Goal: Find specific page/section: Find specific page/section

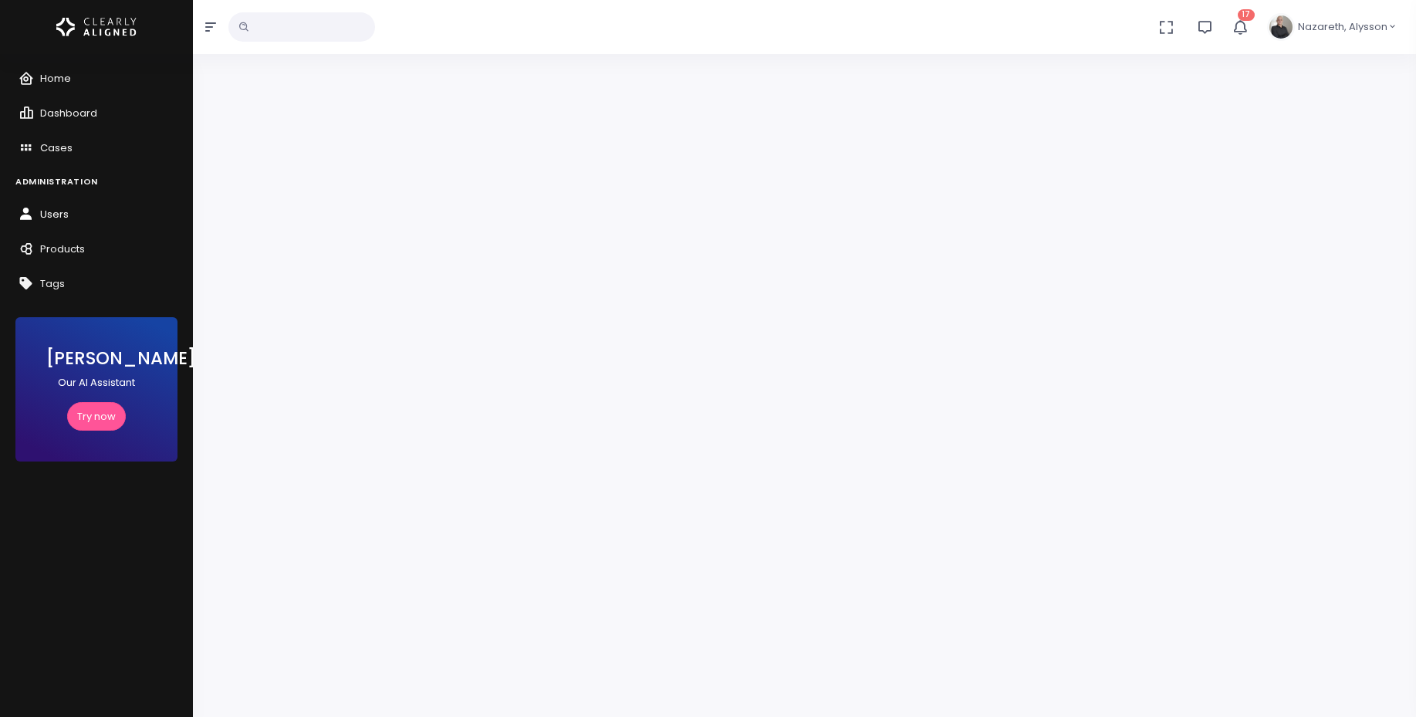
click at [65, 216] on span "Users" at bounding box center [54, 214] width 29 height 15
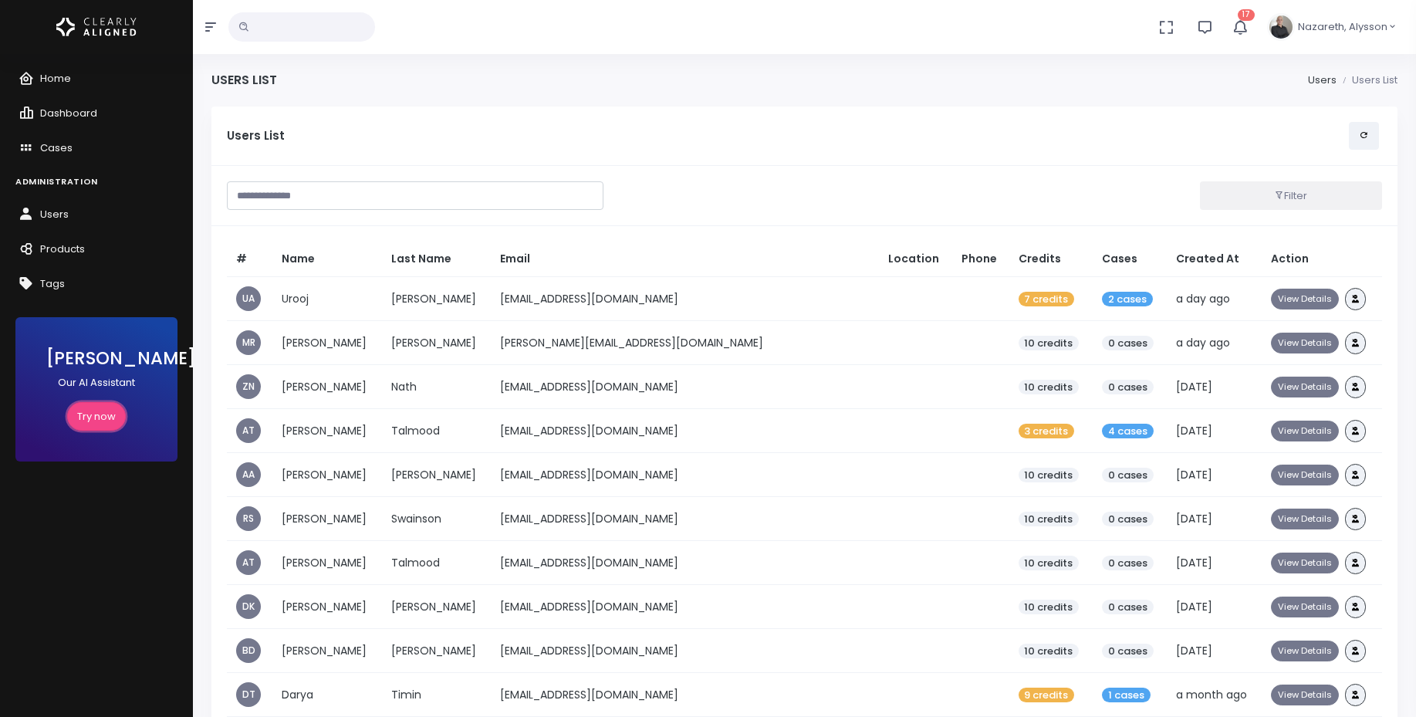
click at [90, 417] on link "Try now" at bounding box center [96, 416] width 59 height 29
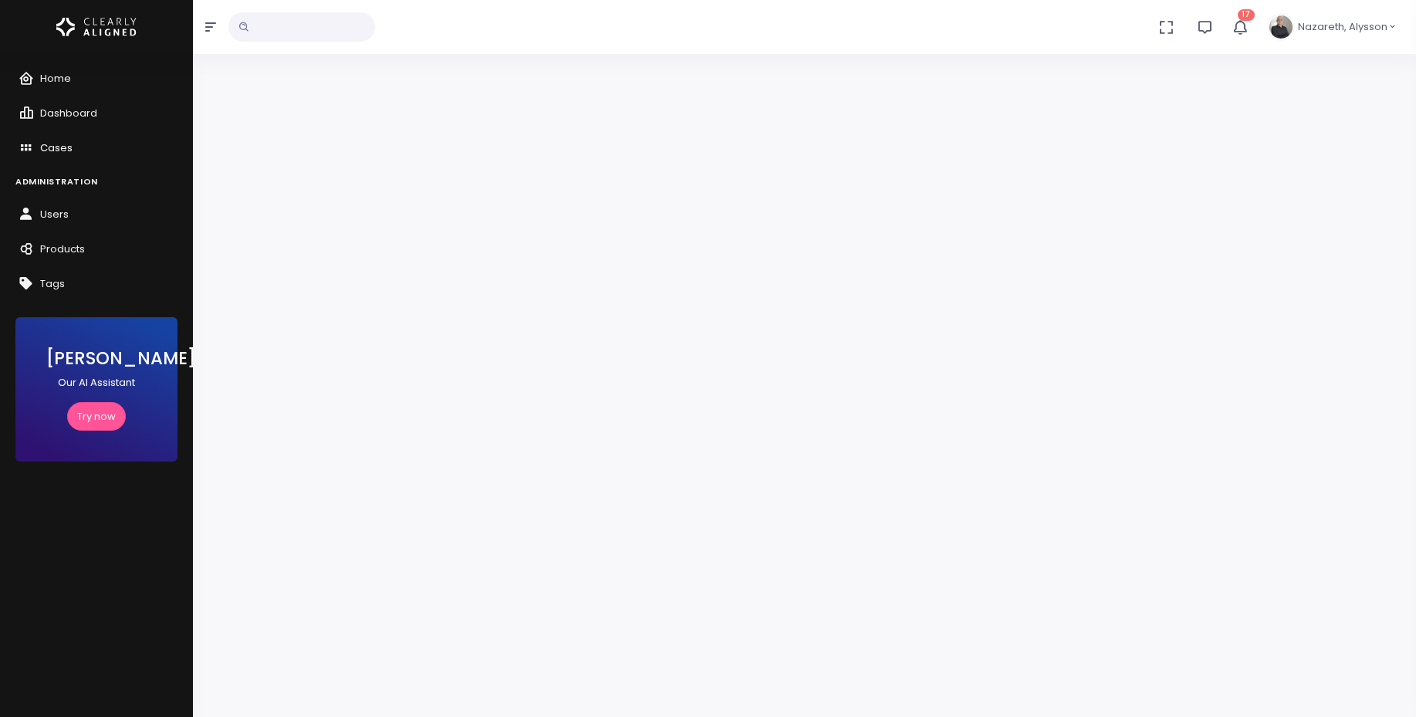
click at [63, 142] on span "Cases" at bounding box center [56, 147] width 32 height 15
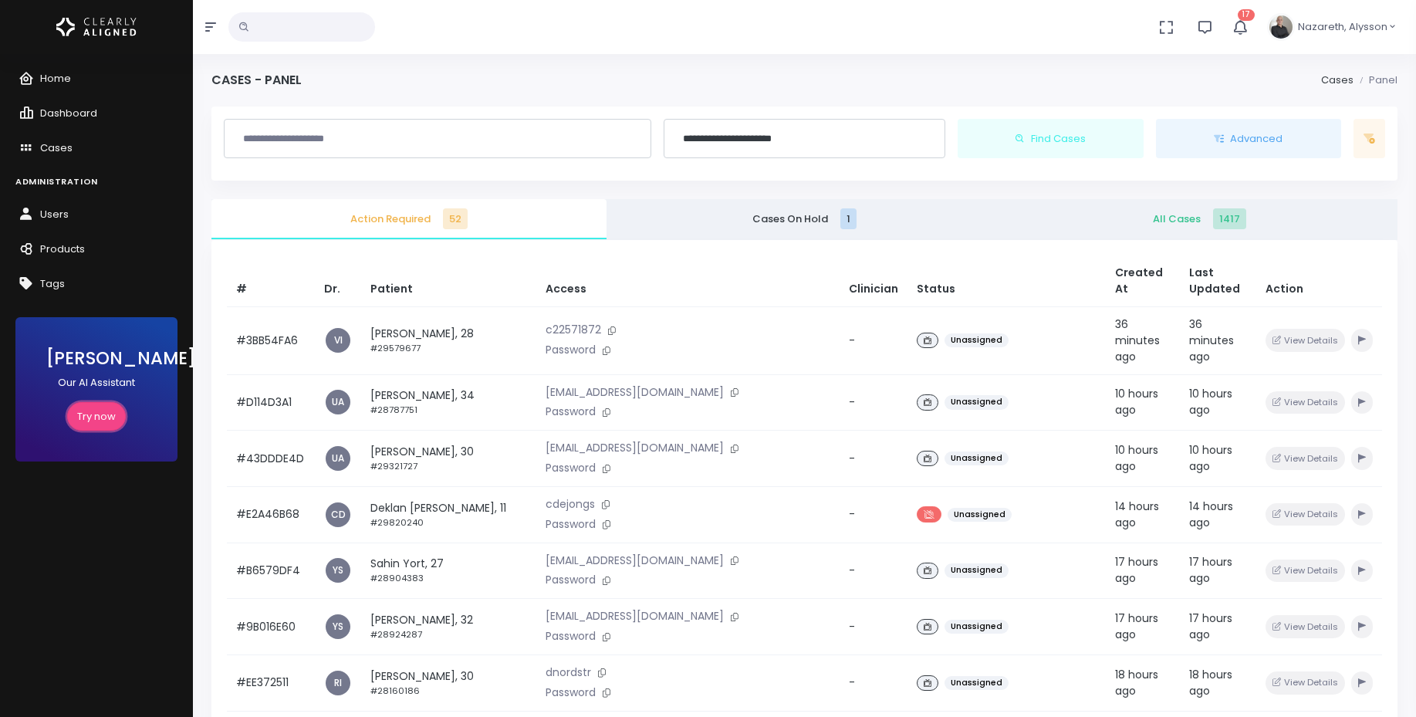
click at [90, 415] on link "Try now" at bounding box center [96, 416] width 59 height 29
